Goal: Find specific page/section: Find specific page/section

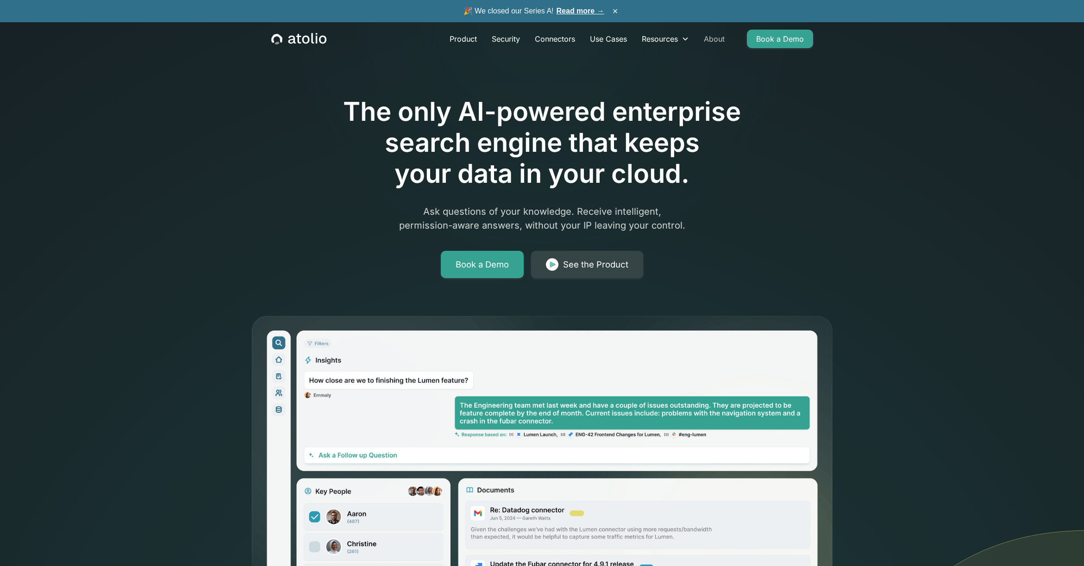
click at [713, 41] on link "About" at bounding box center [714, 39] width 36 height 19
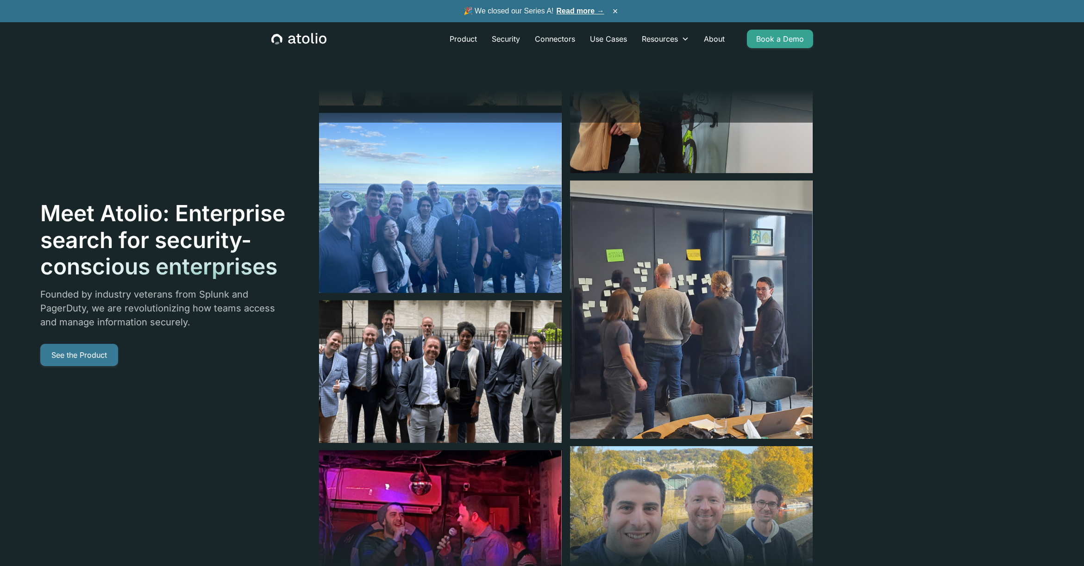
click at [87, 355] on link "See the Product" at bounding box center [79, 355] width 78 height 22
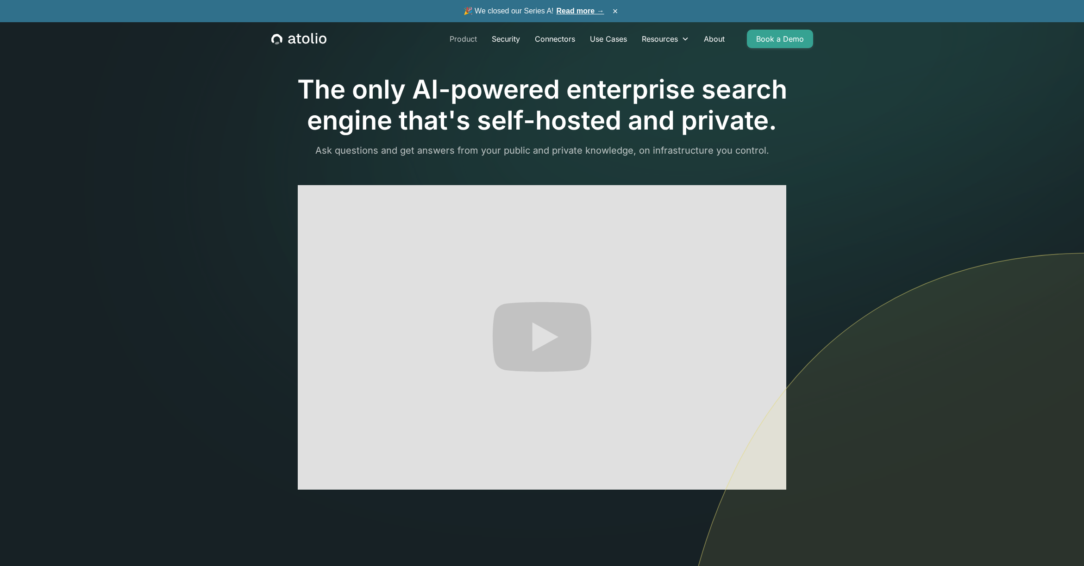
click at [457, 38] on link "Product" at bounding box center [463, 39] width 42 height 19
